Goal: Information Seeking & Learning: Learn about a topic

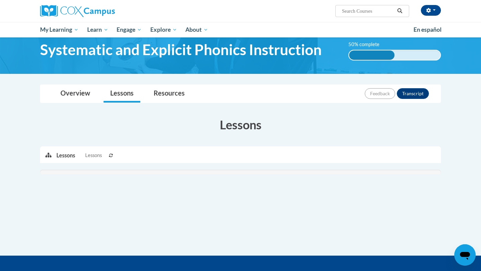
scroll to position [25, 0]
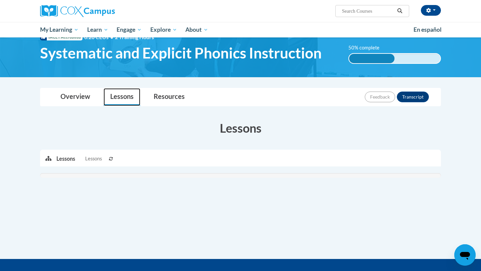
click at [111, 98] on link "Lessons" at bounding box center [121, 97] width 37 height 18
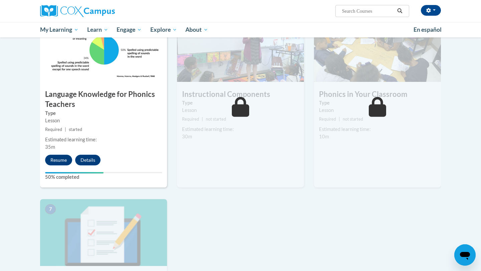
scroll to position [339, 0]
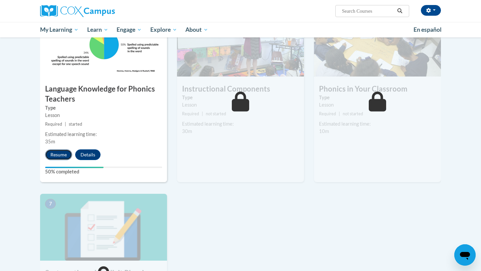
click at [55, 158] on button "Resume" at bounding box center [58, 154] width 27 height 11
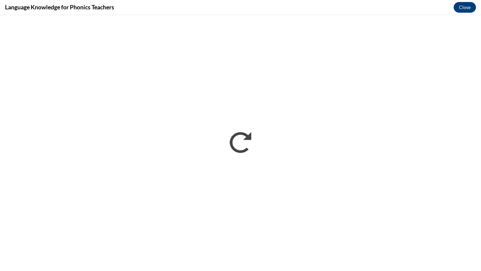
scroll to position [0, 0]
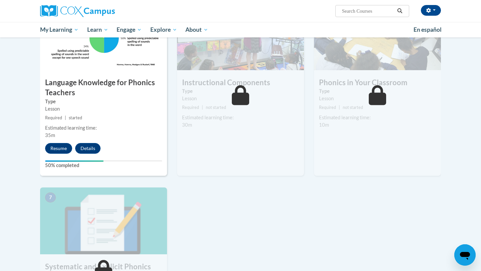
scroll to position [354, 0]
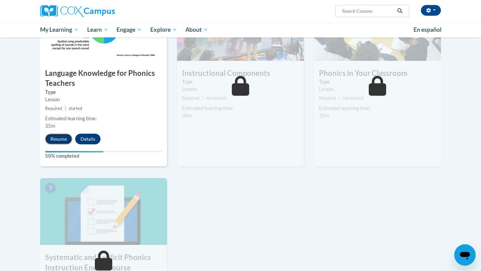
click at [60, 139] on button "Resume" at bounding box center [58, 138] width 27 height 11
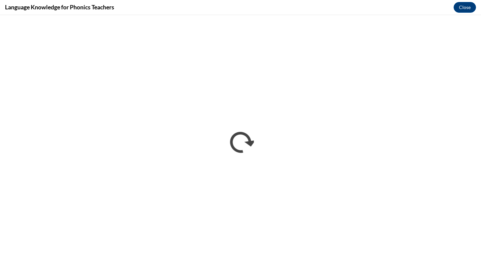
scroll to position [0, 0]
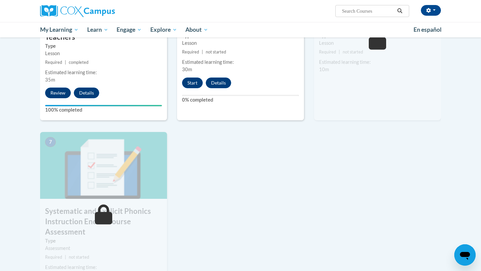
scroll to position [387, 0]
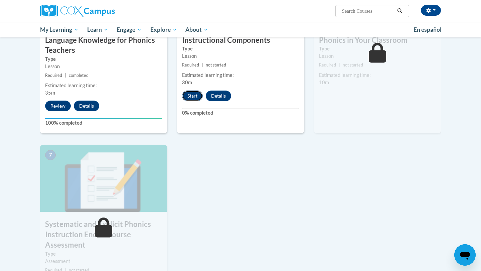
click at [189, 94] on button "Start" at bounding box center [192, 95] width 21 height 11
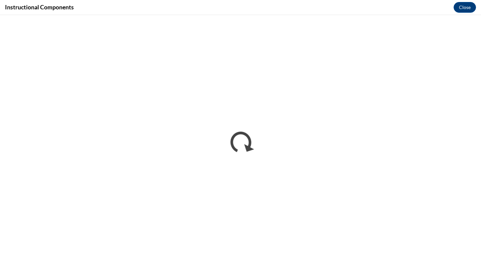
scroll to position [0, 0]
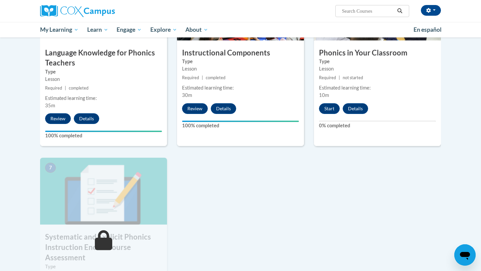
scroll to position [356, 0]
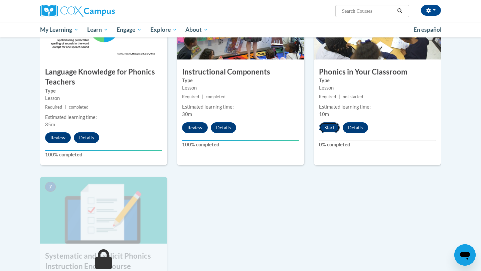
click at [330, 128] on button "Start" at bounding box center [329, 127] width 21 height 11
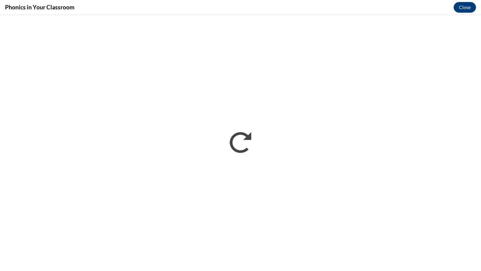
scroll to position [0, 0]
